Goal: Navigation & Orientation: Understand site structure

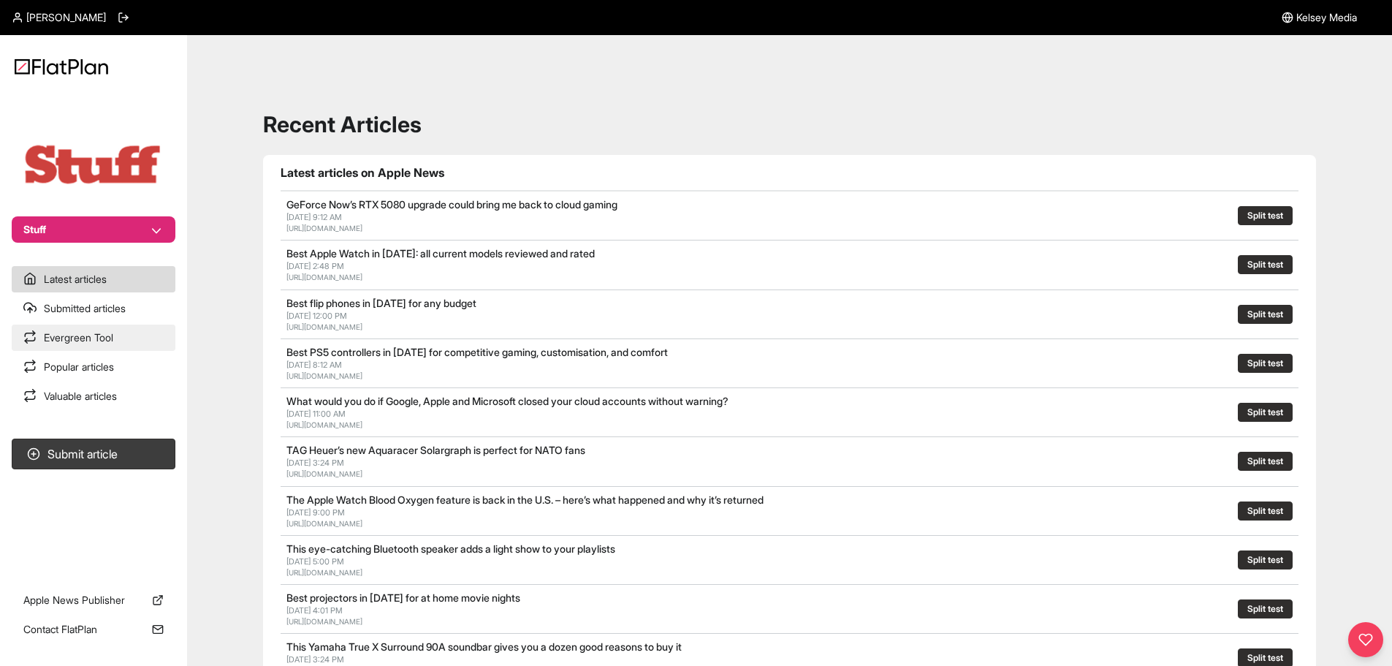
click at [57, 332] on link "Evergreen Tool" at bounding box center [94, 337] width 164 height 26
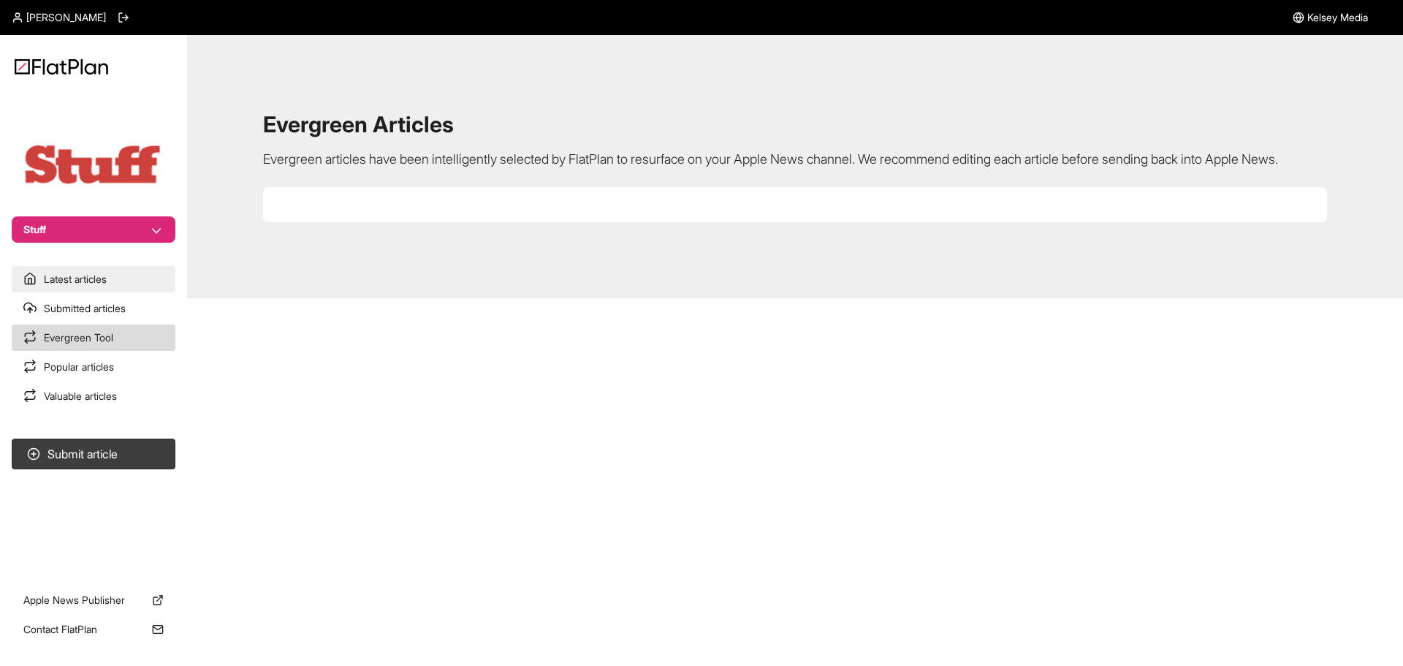
click at [52, 283] on link "Latest articles" at bounding box center [94, 279] width 164 height 26
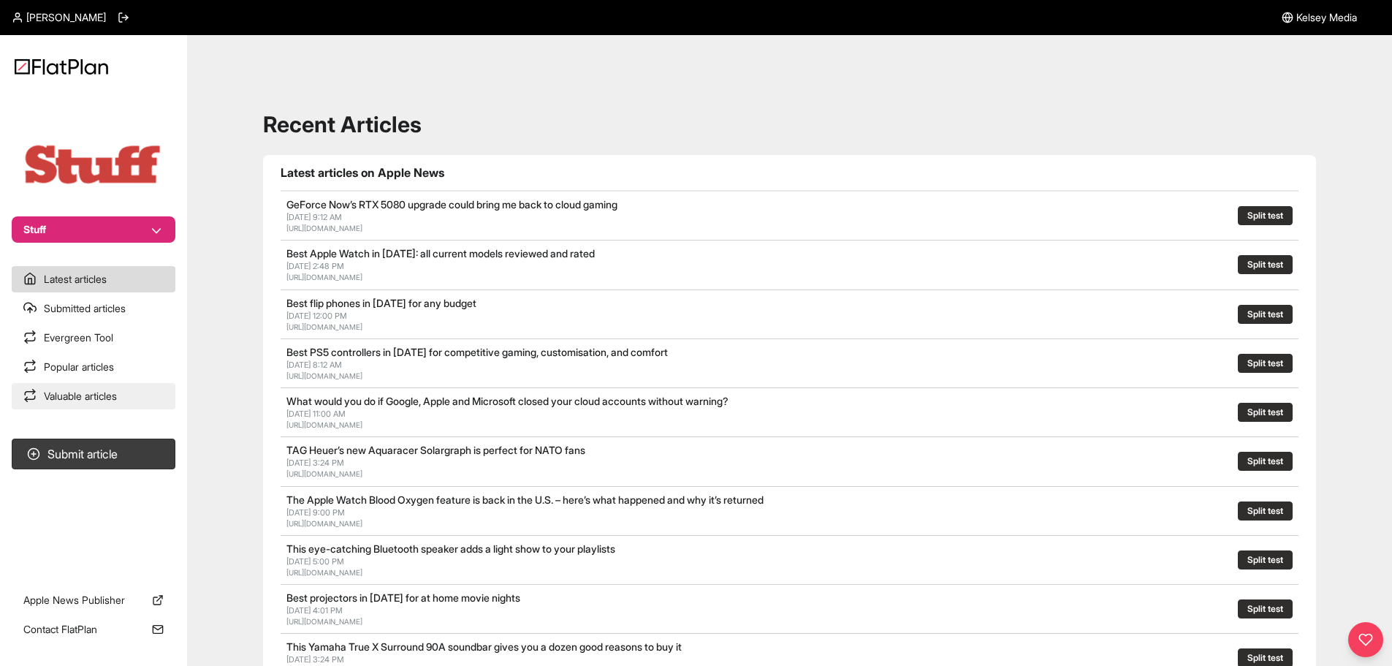
click at [64, 386] on link "Valuable articles" at bounding box center [94, 396] width 164 height 26
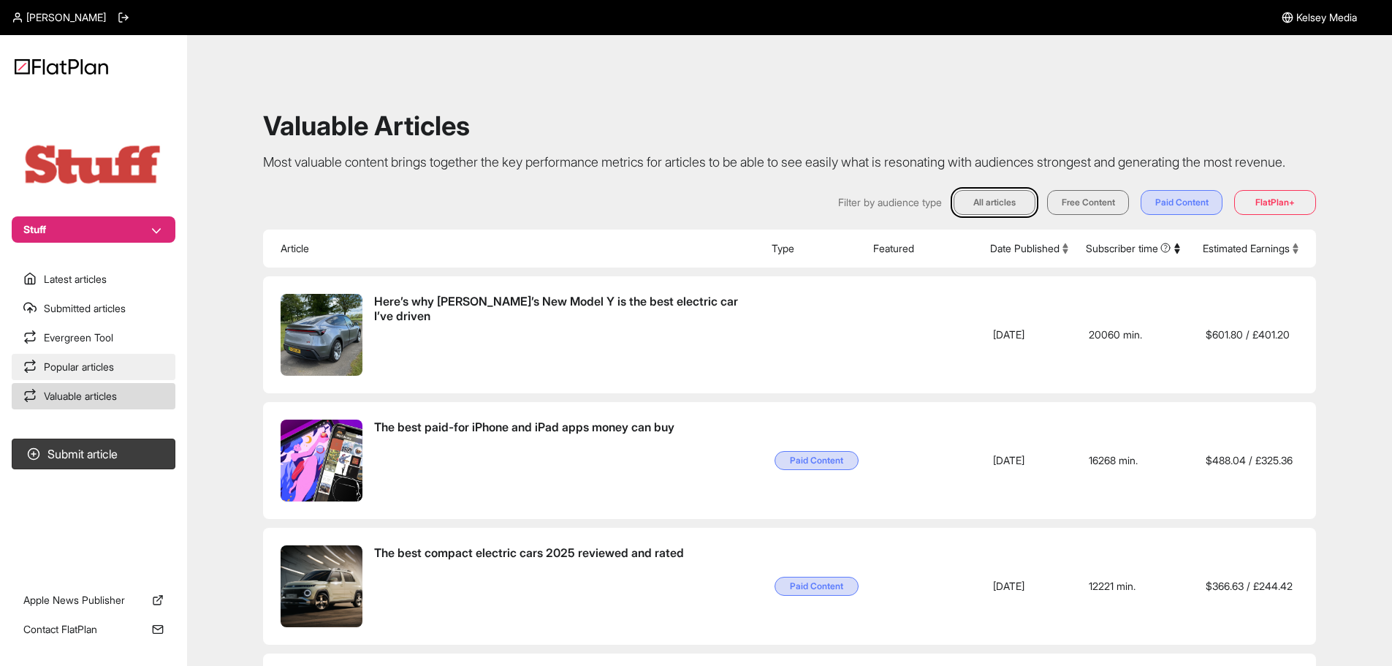
click at [60, 365] on link "Popular articles" at bounding box center [94, 367] width 164 height 26
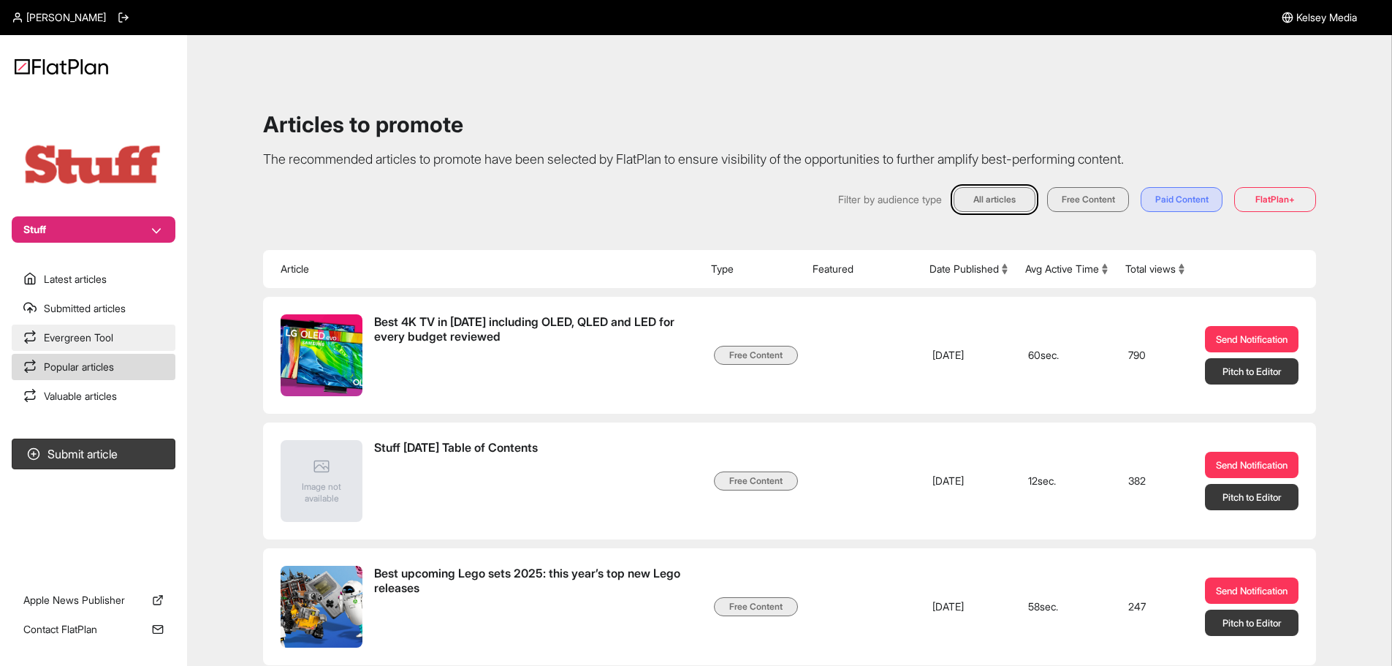
click at [53, 336] on link "Evergreen Tool" at bounding box center [94, 337] width 164 height 26
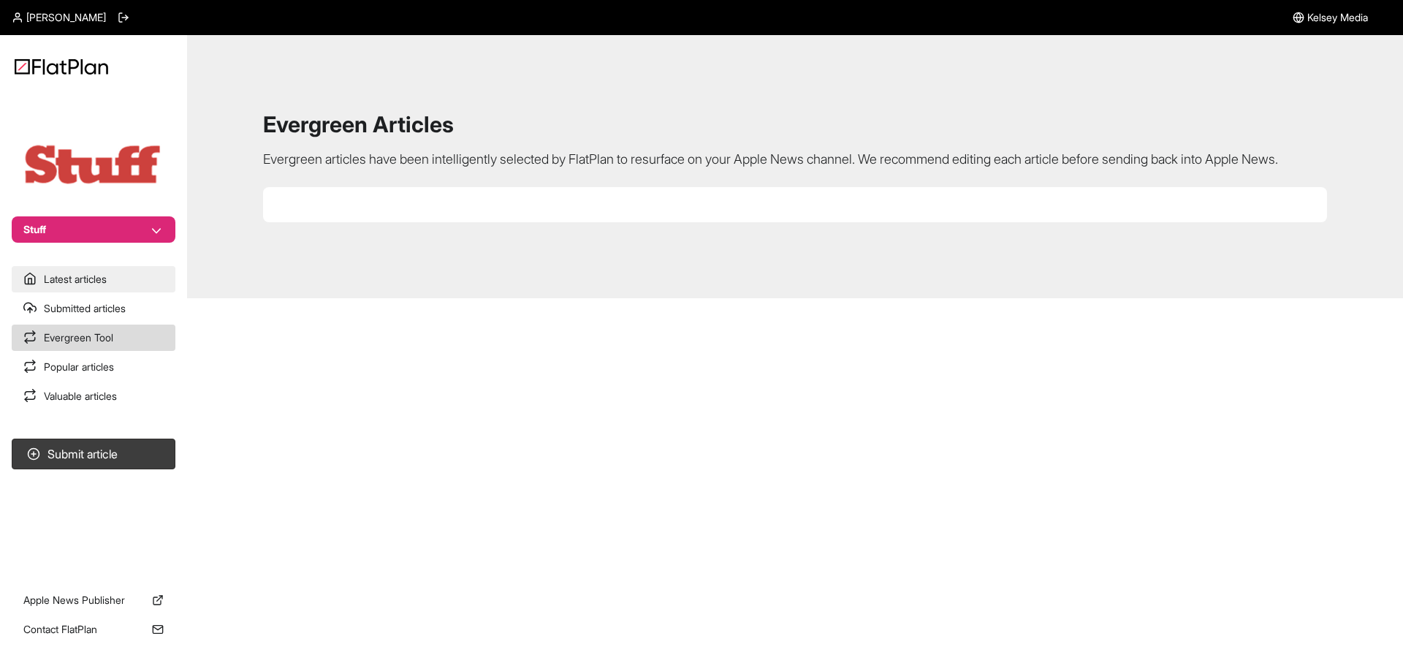
click at [68, 269] on link "Latest articles" at bounding box center [94, 279] width 164 height 26
